Goal: Information Seeking & Learning: Learn about a topic

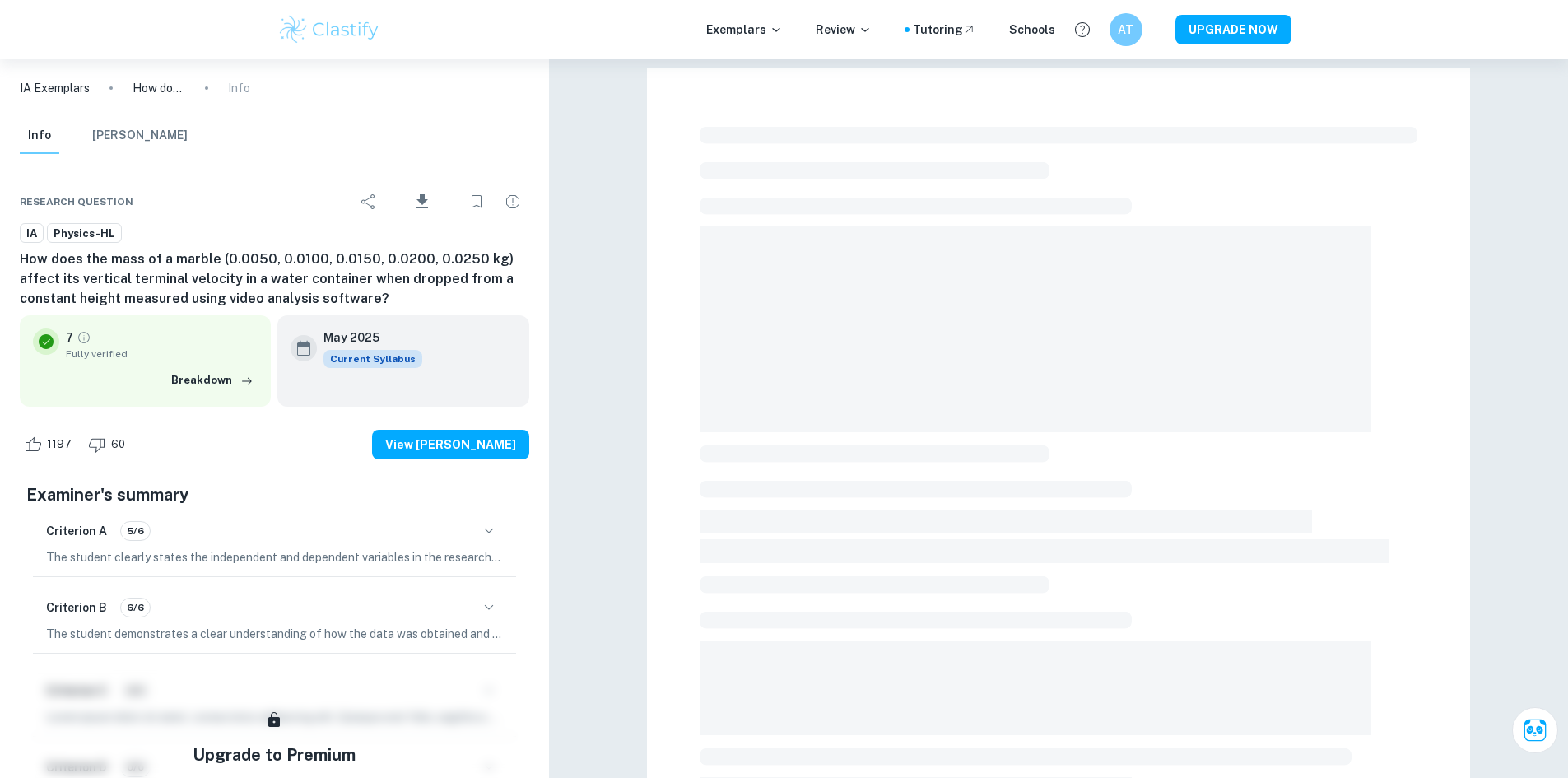
click at [307, 275] on h6 "How does the mass of a marble (0.0050, 0.0100, 0.0150, 0.0200, 0.0250 kg) affec…" at bounding box center [274, 279] width 510 height 59
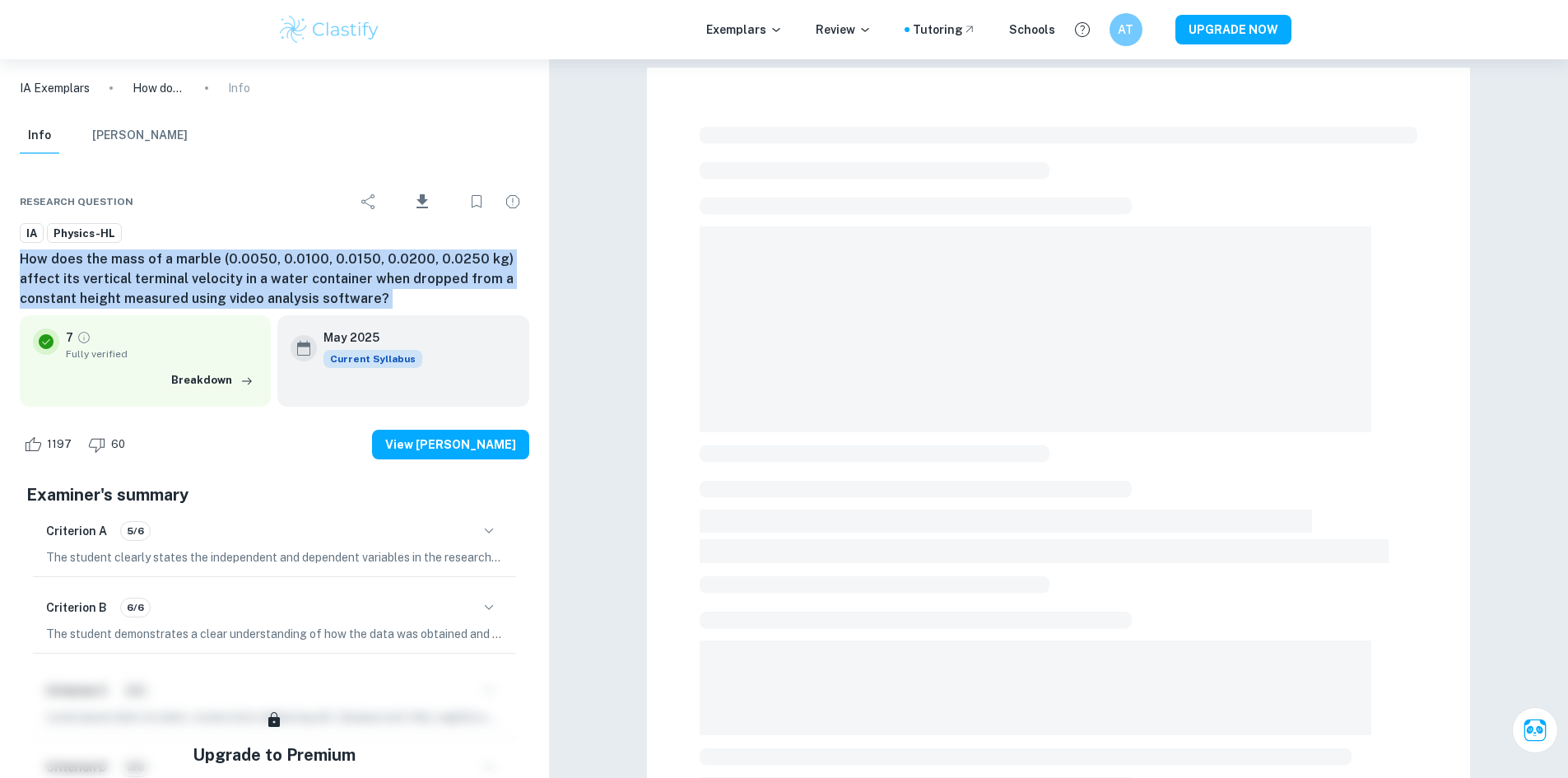
click at [307, 275] on h6 "How does the mass of a marble (0.0050, 0.0100, 0.0150, 0.0200, 0.0250 kg) affec…" at bounding box center [274, 279] width 510 height 59
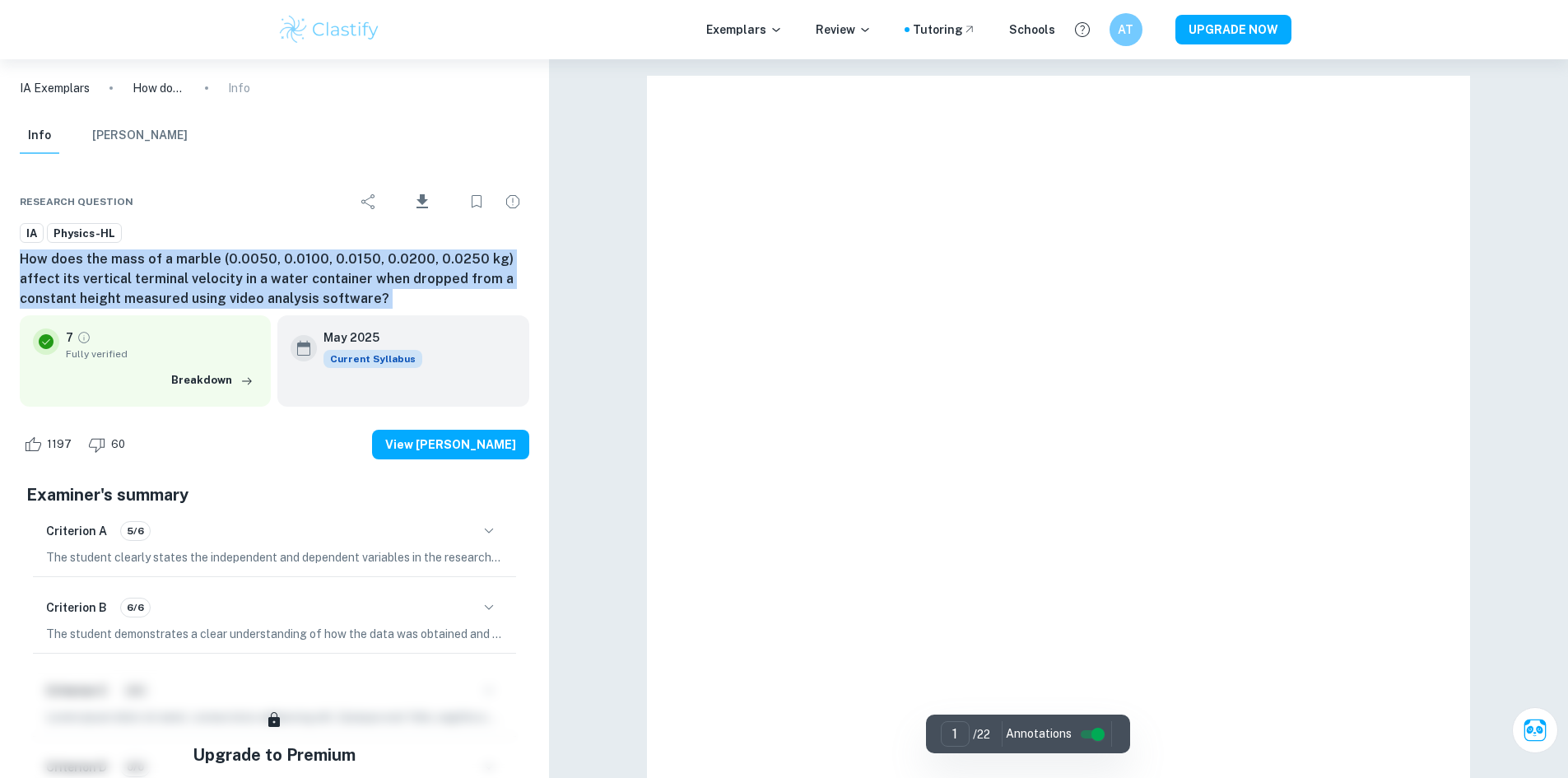
click at [307, 275] on h6 "How does the mass of a marble (0.0050, 0.0100, 0.0150, 0.0200, 0.0250 kg) affec…" at bounding box center [274, 279] width 510 height 59
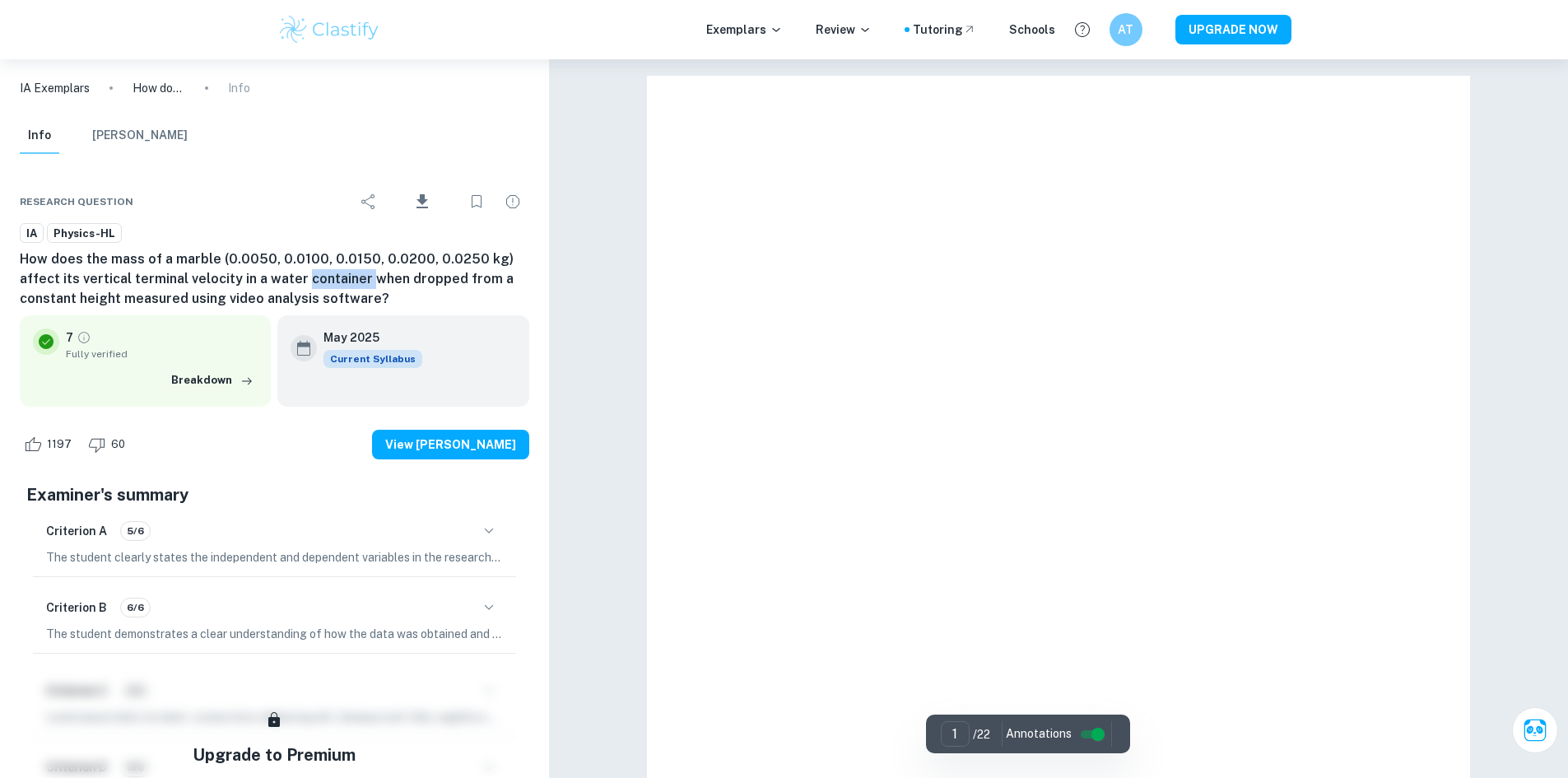
scroll to position [22778, 0]
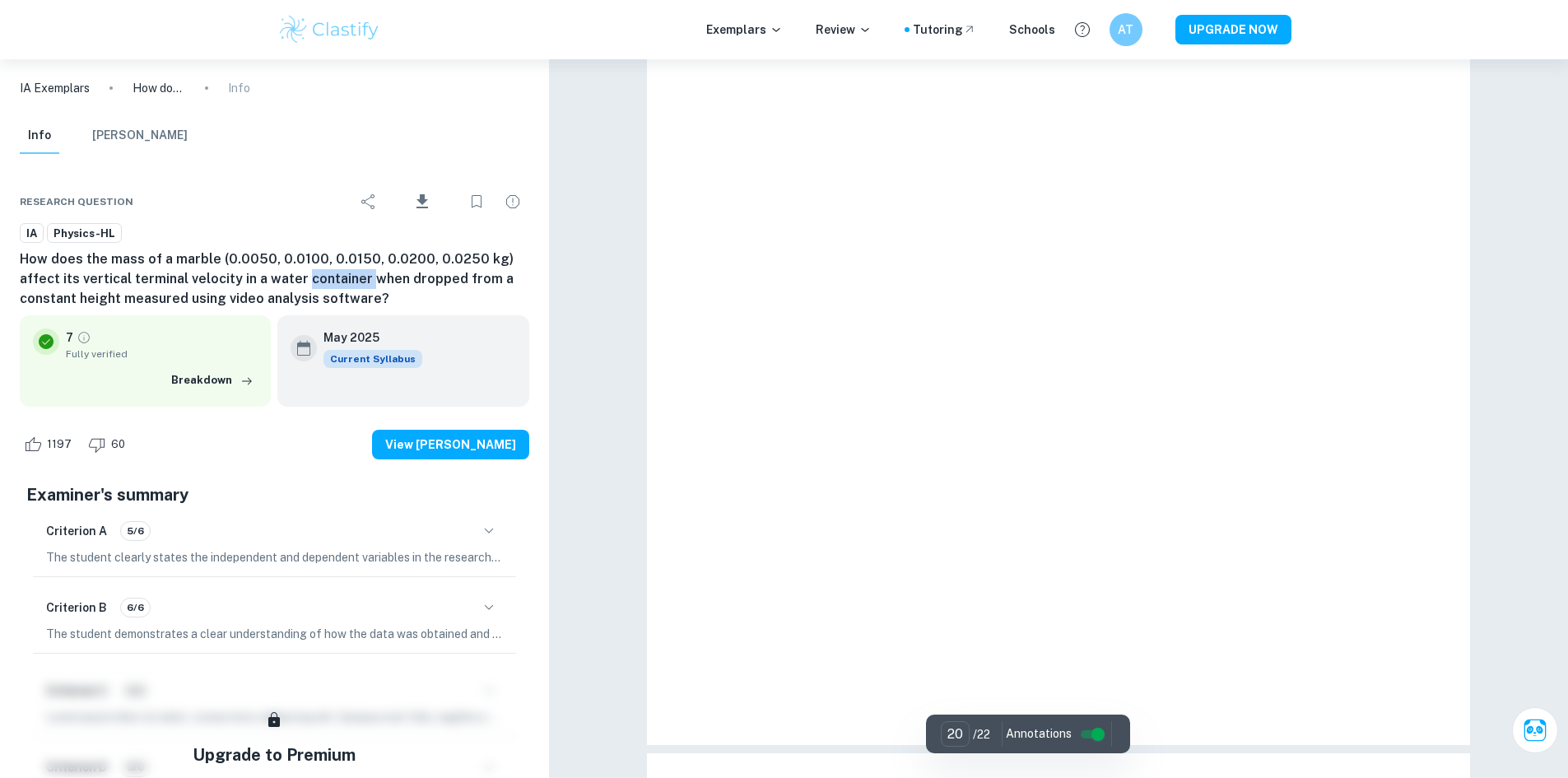
click at [307, 275] on h6 "How does the mass of a marble (0.0050, 0.0100, 0.0150, 0.0200, 0.0250 kg) affec…" at bounding box center [274, 279] width 510 height 59
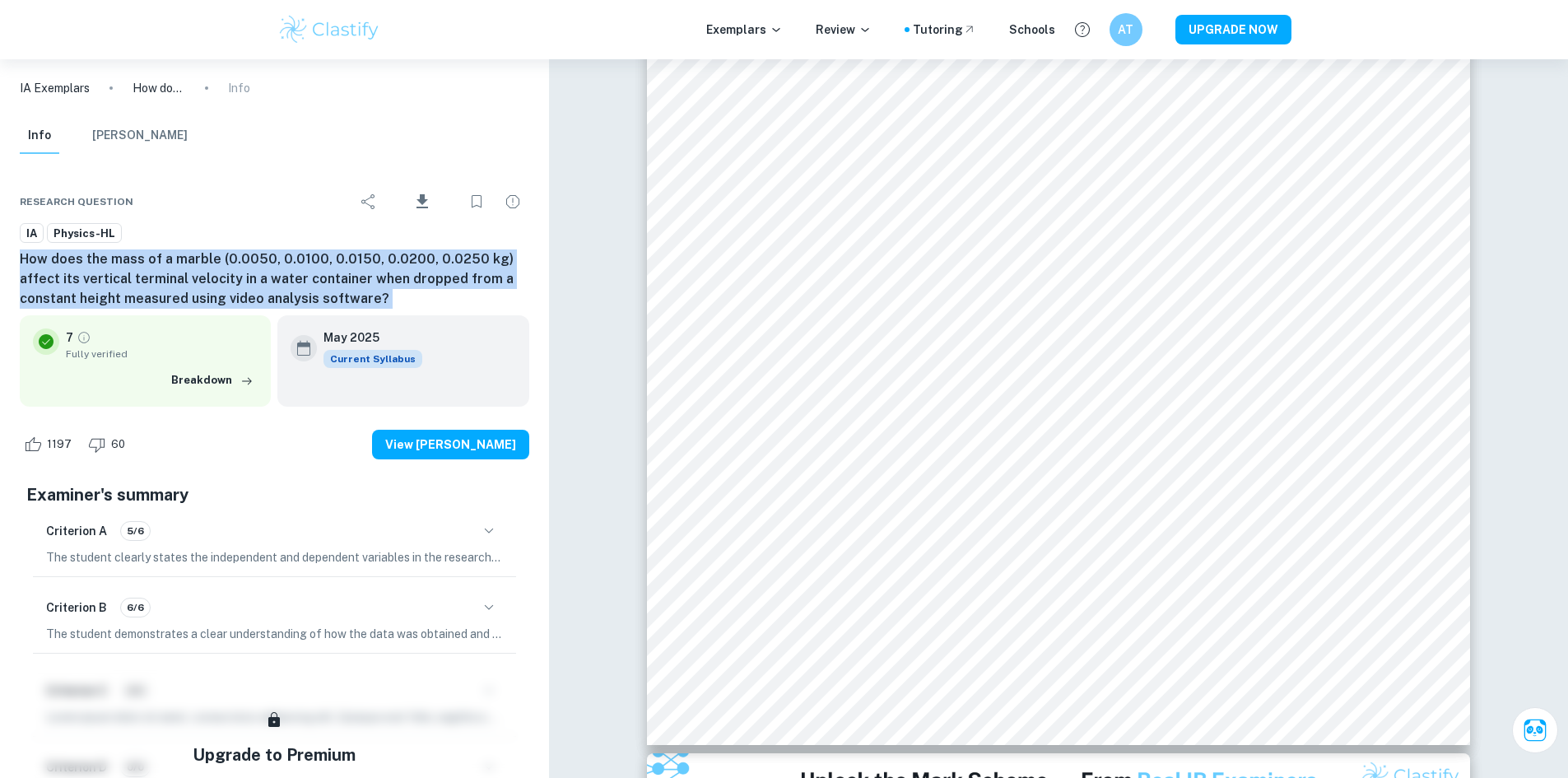
click at [178, 254] on h6 "How does the mass of a marble (0.0050, 0.0100, 0.0150, 0.0200, 0.0250 kg) affec…" at bounding box center [274, 279] width 510 height 59
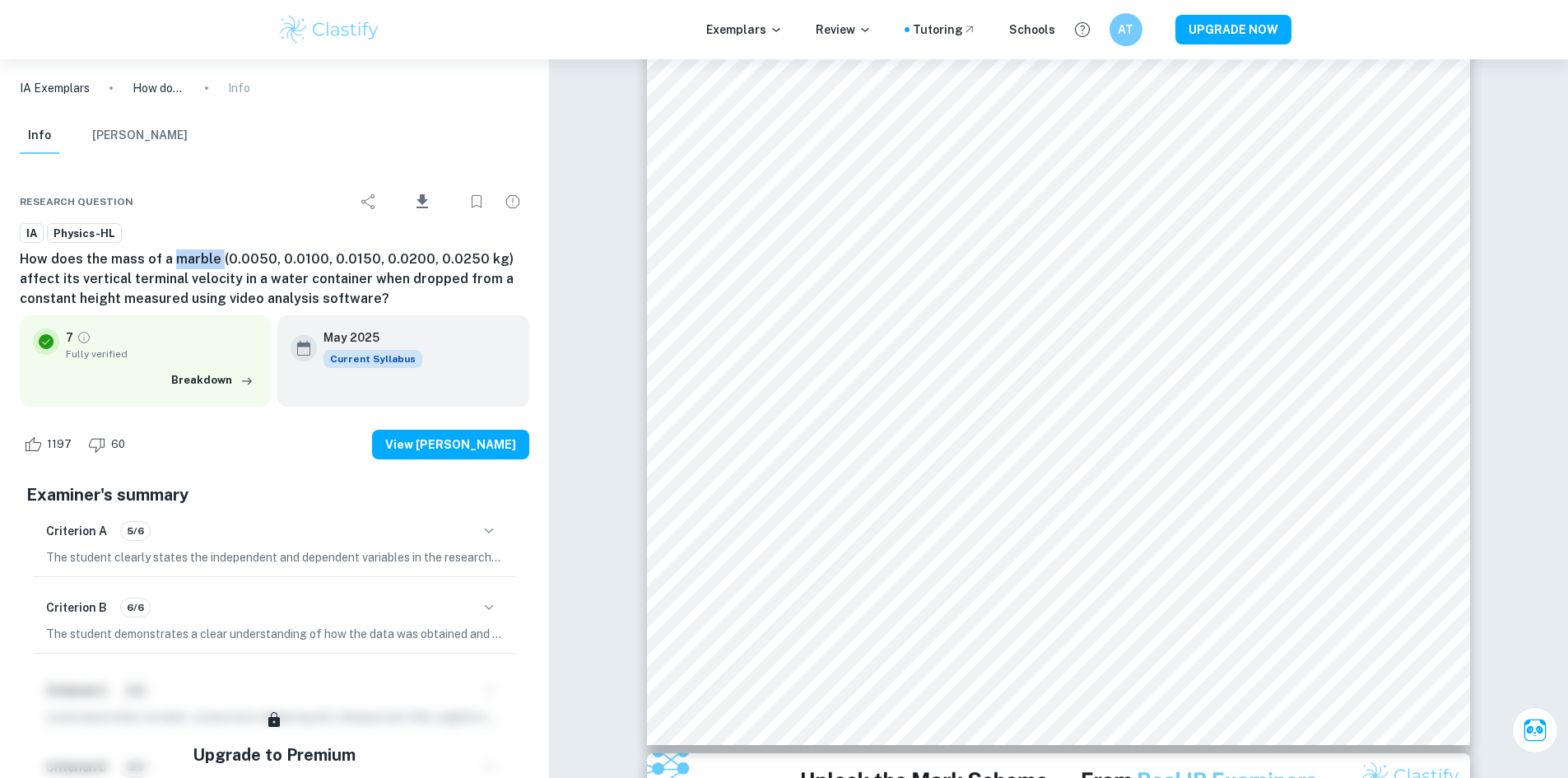
click at [178, 254] on h6 "How does the mass of a marble (0.0050, 0.0100, 0.0150, 0.0200, 0.0250 kg) affec…" at bounding box center [274, 279] width 510 height 59
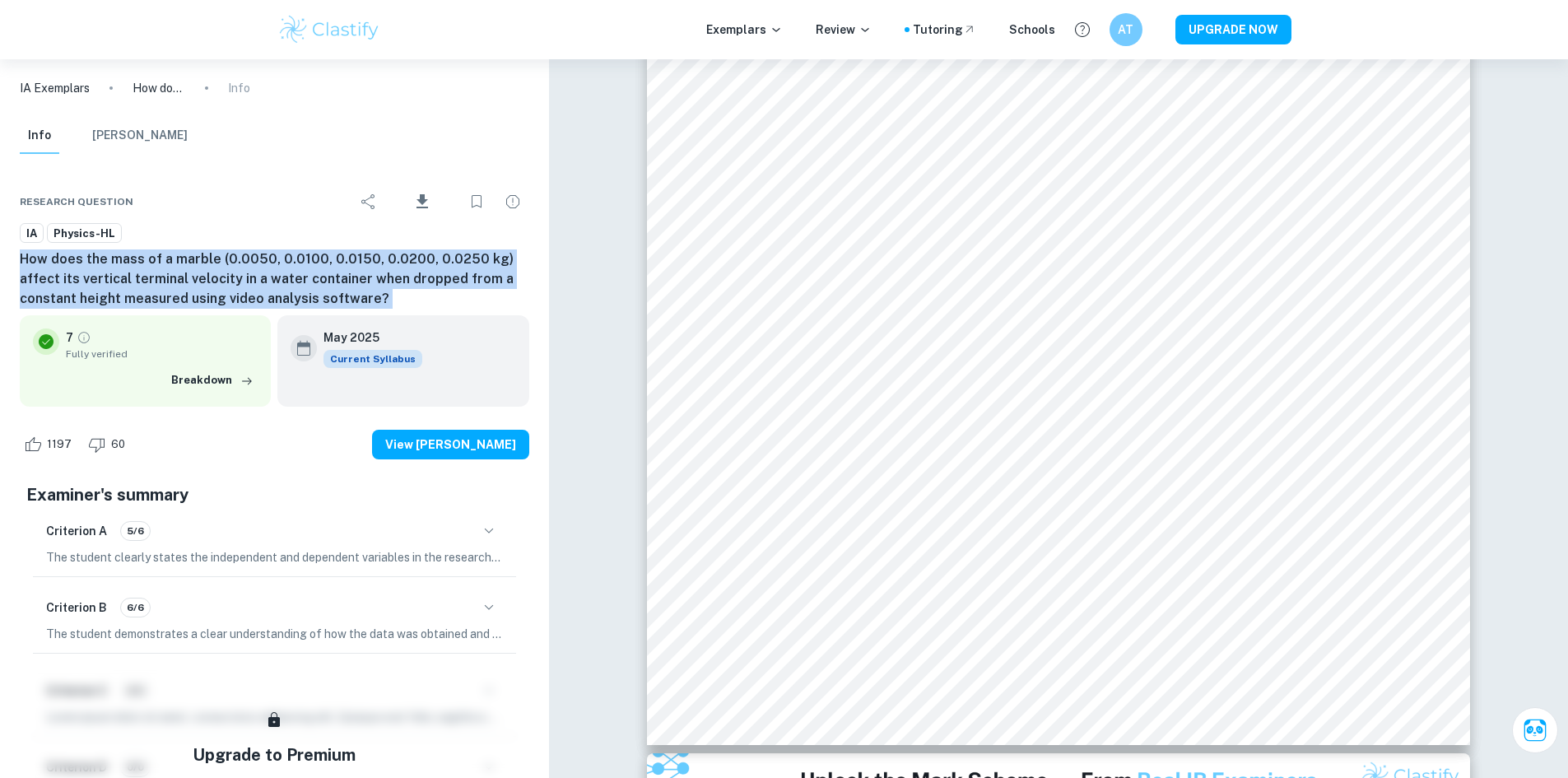
click at [178, 254] on h6 "How does the mass of a marble (0.0050, 0.0100, 0.0150, 0.0200, 0.0250 kg) affec…" at bounding box center [274, 279] width 510 height 59
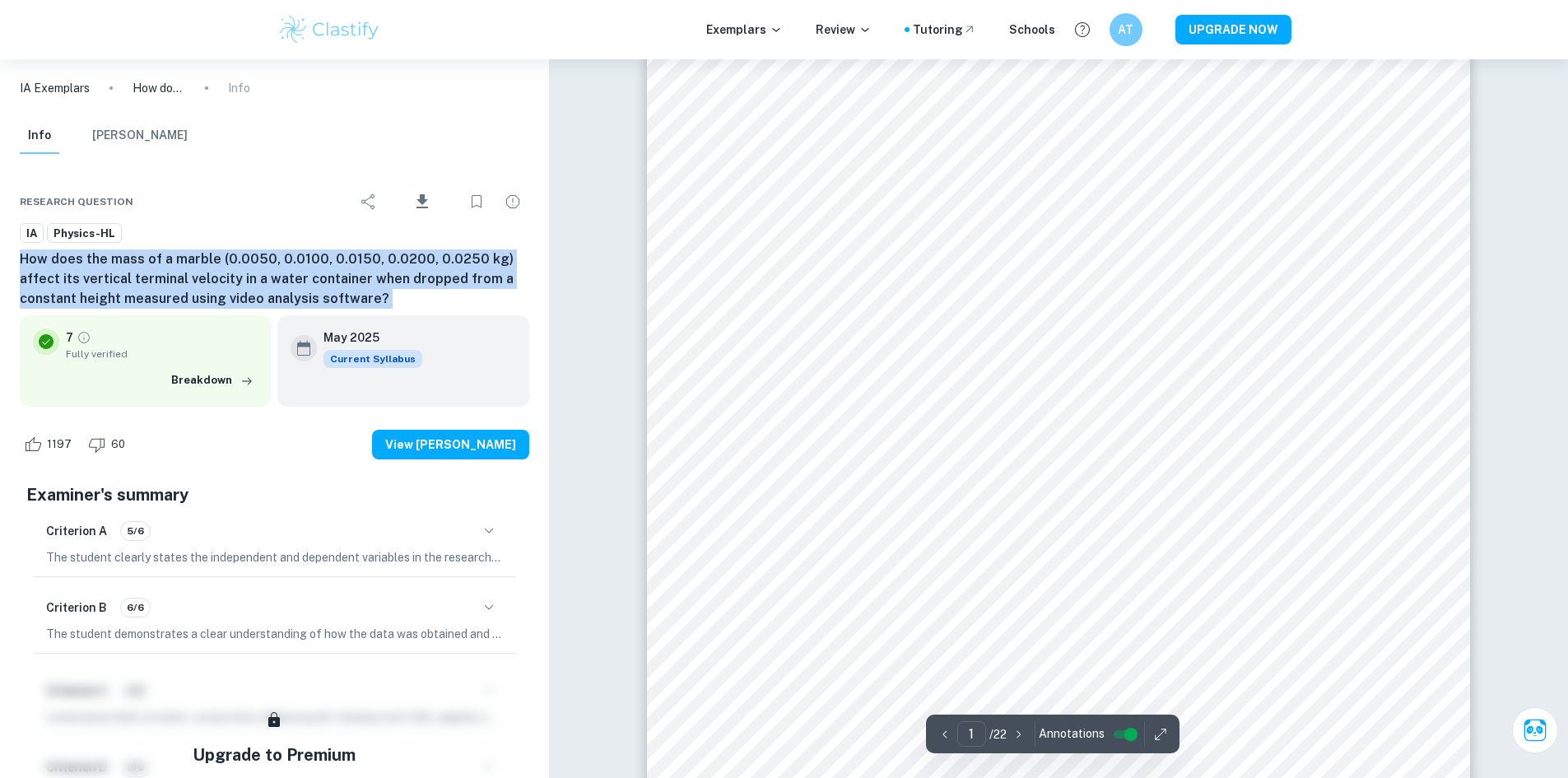
scroll to position [0, 0]
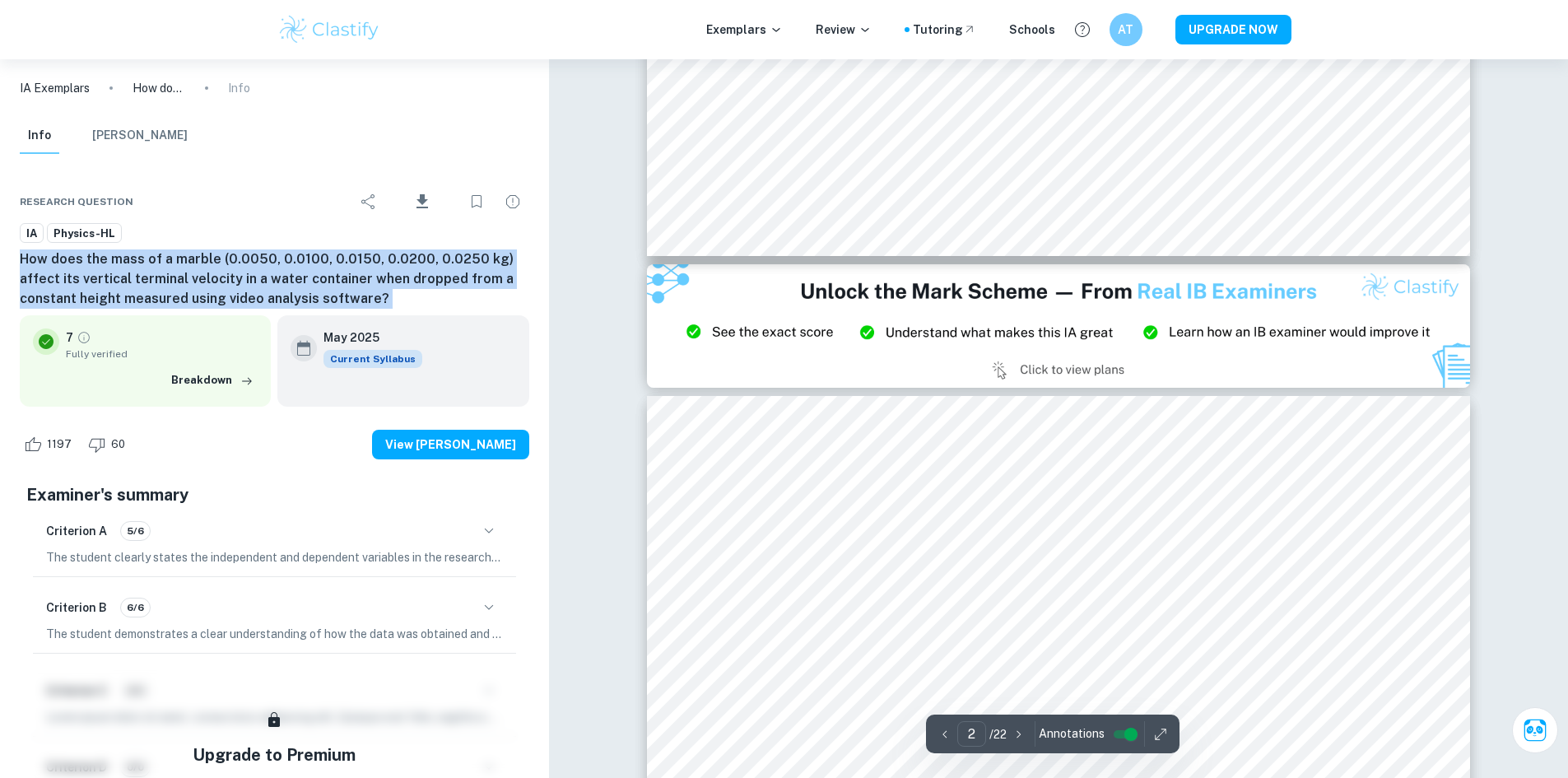
type input "3"
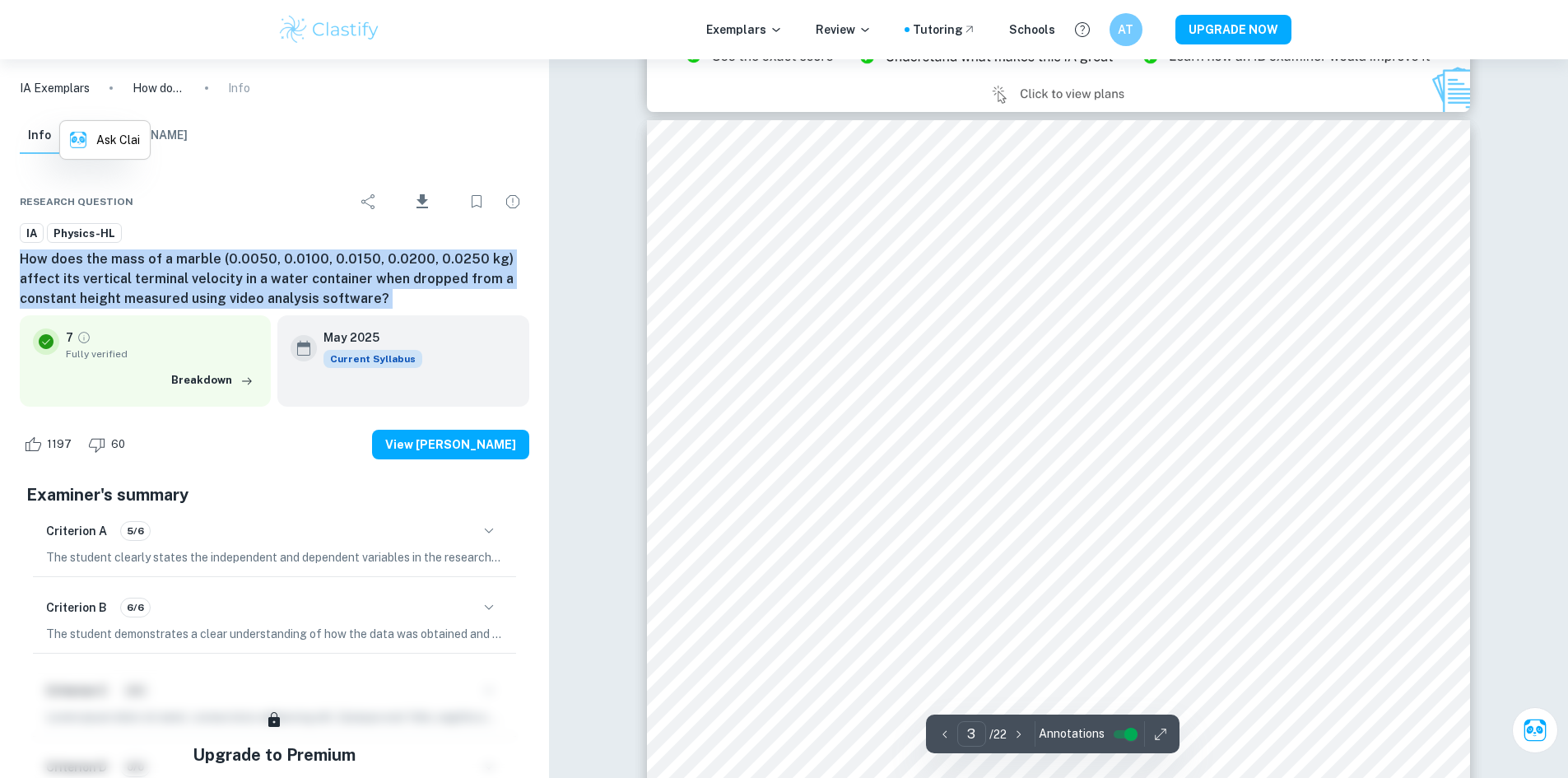
scroll to position [2554, 0]
